Goal: Task Accomplishment & Management: Manage account settings

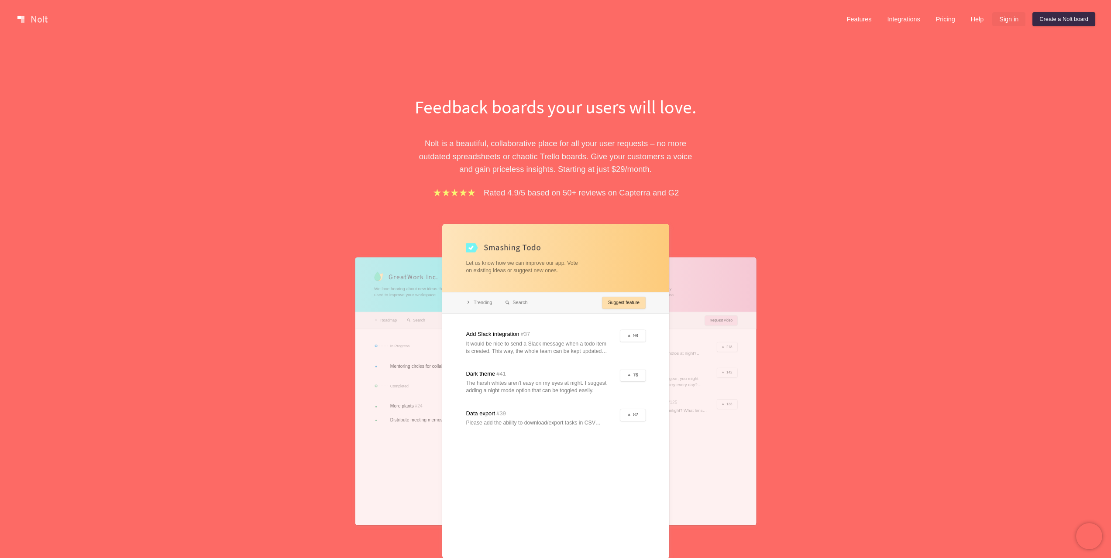
click at [999, 24] on link "Sign in" at bounding box center [1008, 19] width 33 height 14
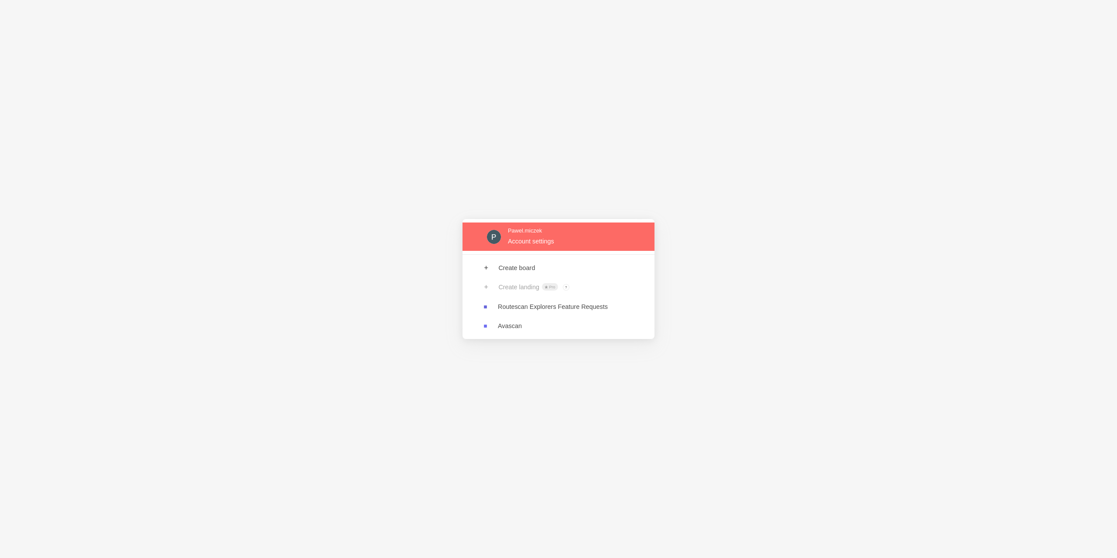
click at [560, 228] on link at bounding box center [559, 237] width 192 height 28
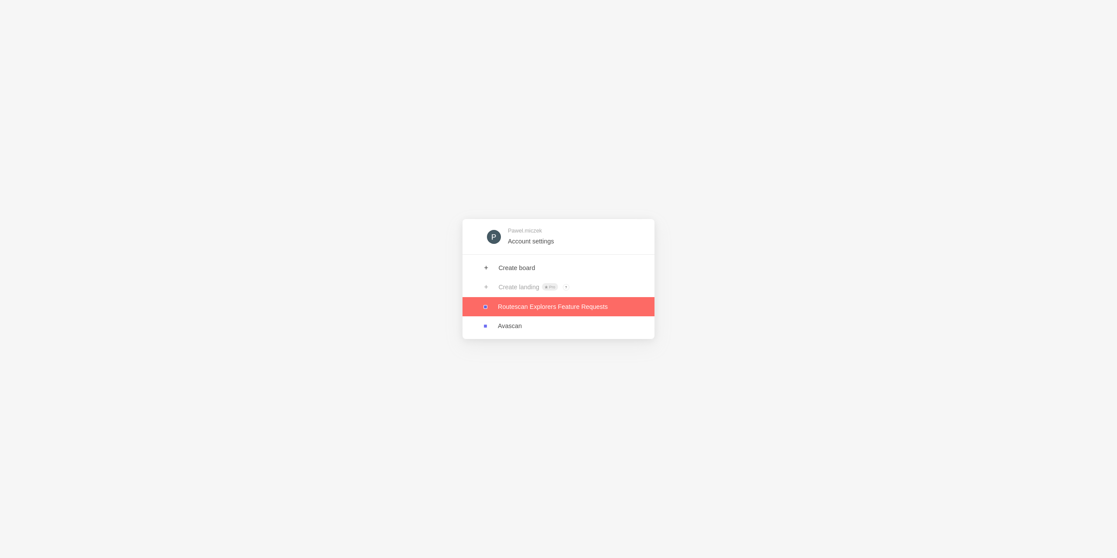
click at [540, 311] on link at bounding box center [559, 306] width 192 height 19
